Goal: Find specific page/section: Find specific page/section

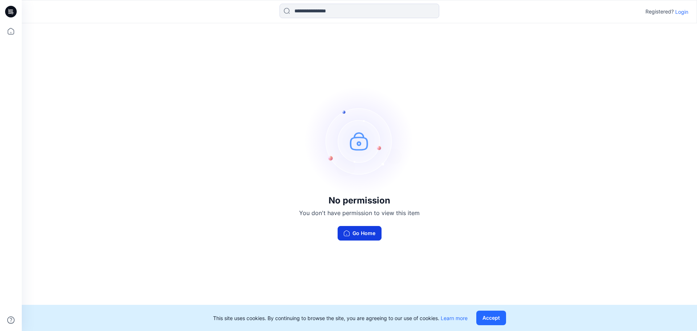
click at [361, 231] on button "Go Home" at bounding box center [360, 233] width 44 height 15
click at [13, 9] on icon at bounding box center [11, 12] width 12 height 12
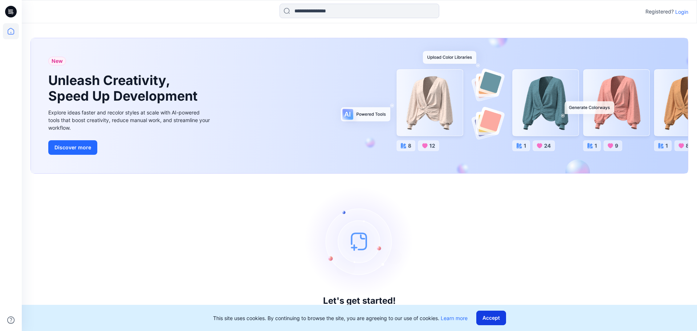
click at [492, 315] on button "Accept" at bounding box center [492, 318] width 30 height 15
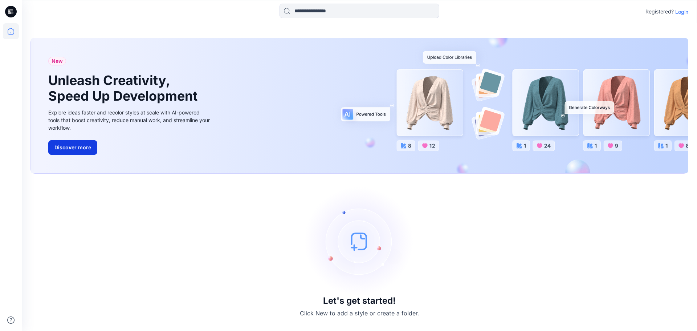
click at [73, 149] on button "Discover more" at bounding box center [72, 147] width 49 height 15
click at [325, 11] on input at bounding box center [360, 11] width 160 height 15
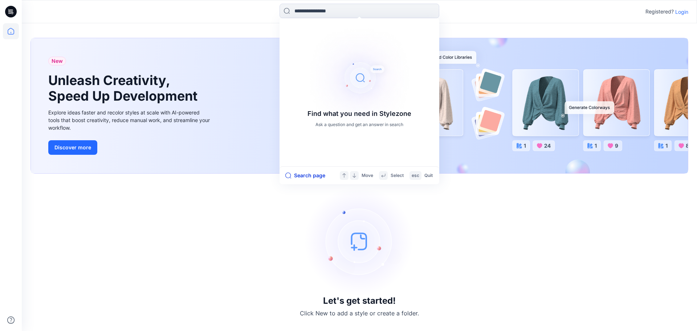
click at [312, 173] on button "Search page" at bounding box center [306, 175] width 40 height 9
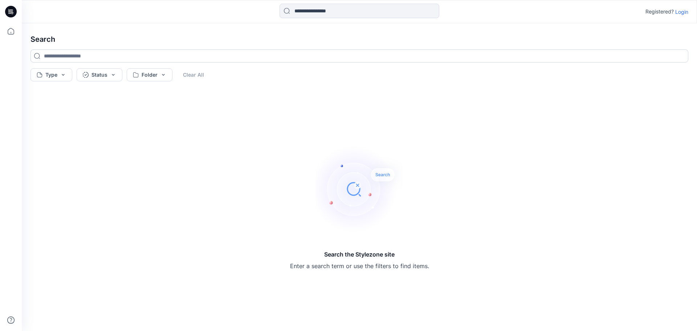
click at [52, 54] on input at bounding box center [360, 55] width 658 height 13
click at [9, 13] on icon at bounding box center [11, 12] width 12 height 12
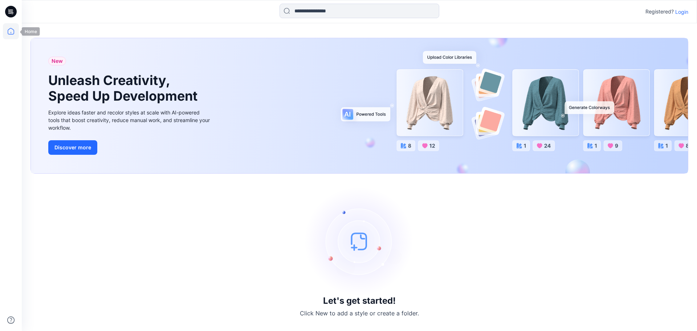
click at [12, 31] on icon at bounding box center [11, 31] width 16 height 16
click at [14, 11] on icon at bounding box center [11, 12] width 12 height 12
click at [185, 236] on div "Let's get started! Click New to add a style or create a folder." at bounding box center [360, 252] width 658 height 140
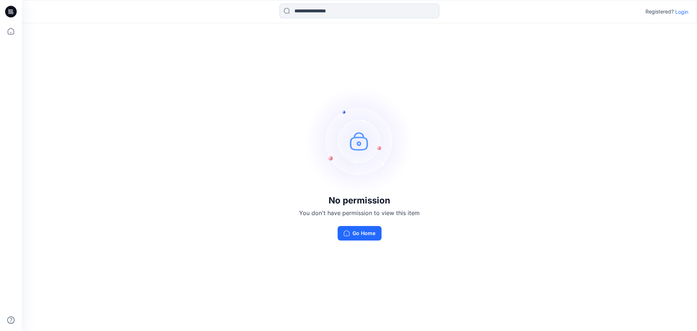
click at [11, 13] on icon at bounding box center [11, 12] width 12 height 12
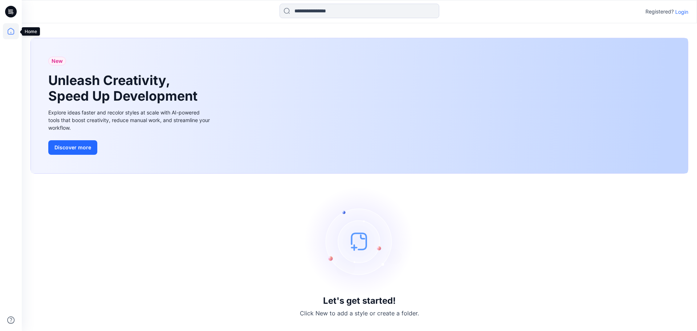
click at [12, 33] on icon at bounding box center [11, 31] width 16 height 16
